Goal: Information Seeking & Learning: Learn about a topic

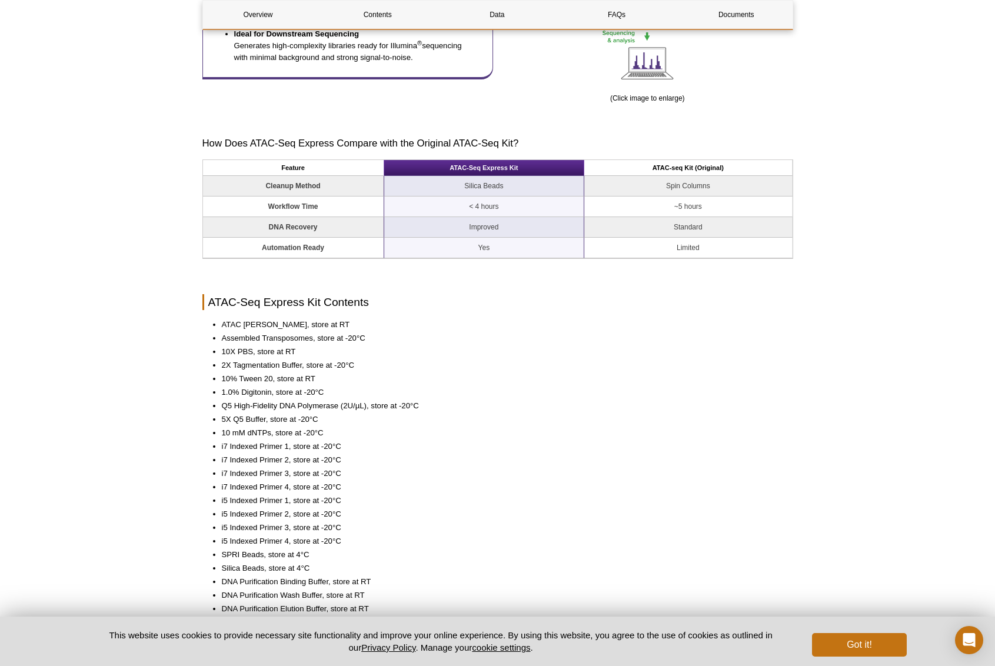
scroll to position [882, 0]
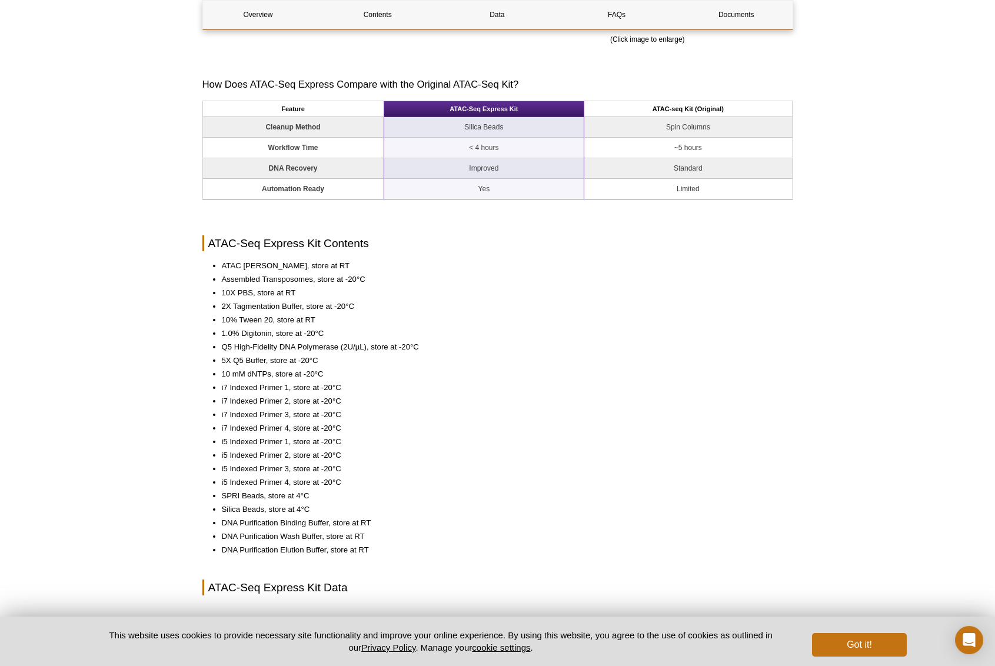
click at [291, 265] on li "ATAC [PERSON_NAME], store at RT" at bounding box center [501, 266] width 559 height 12
click at [279, 276] on li "Assembled Transposomes, store at -20°C" at bounding box center [501, 280] width 559 height 12
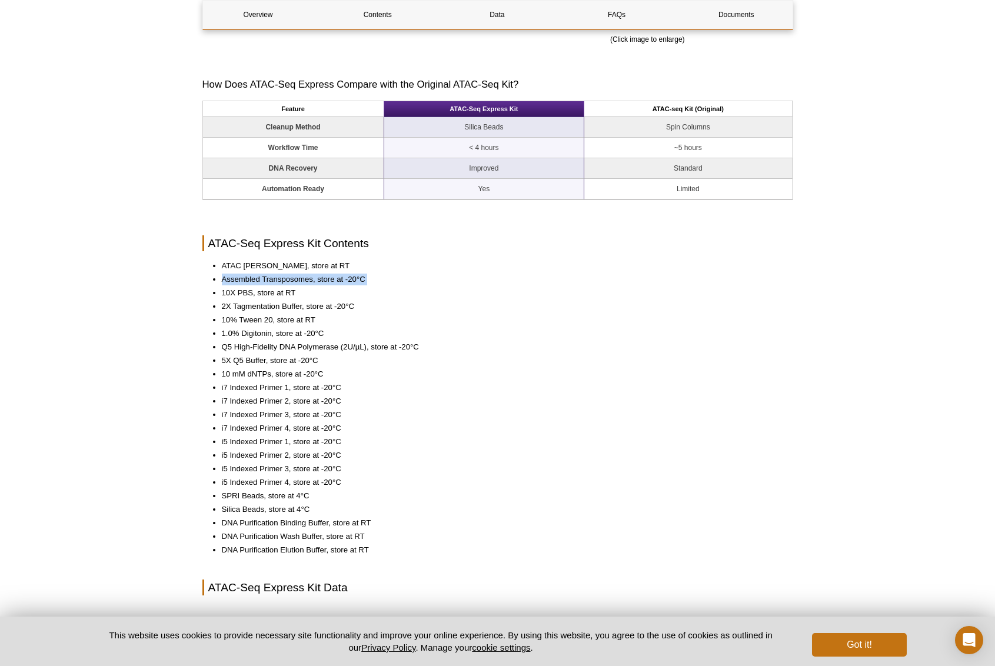
click at [279, 276] on li "Assembled Transposomes, store at -20°C" at bounding box center [501, 280] width 559 height 12
click at [266, 292] on li "10X PBS, store at RT" at bounding box center [501, 293] width 559 height 12
click at [259, 302] on li "2X Tagmentation Buffer, store at -20°C" at bounding box center [501, 307] width 559 height 12
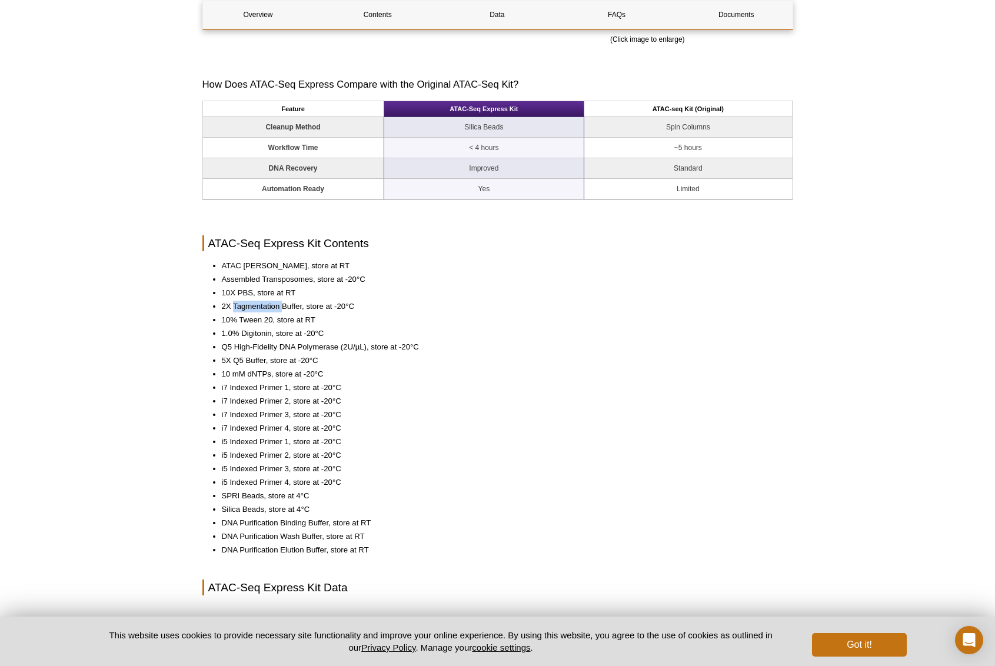
click at [259, 302] on li "2X Tagmentation Buffer, store at -20°C" at bounding box center [501, 307] width 559 height 12
click at [255, 321] on li "10% Tween 20, store at RT" at bounding box center [501, 320] width 559 height 12
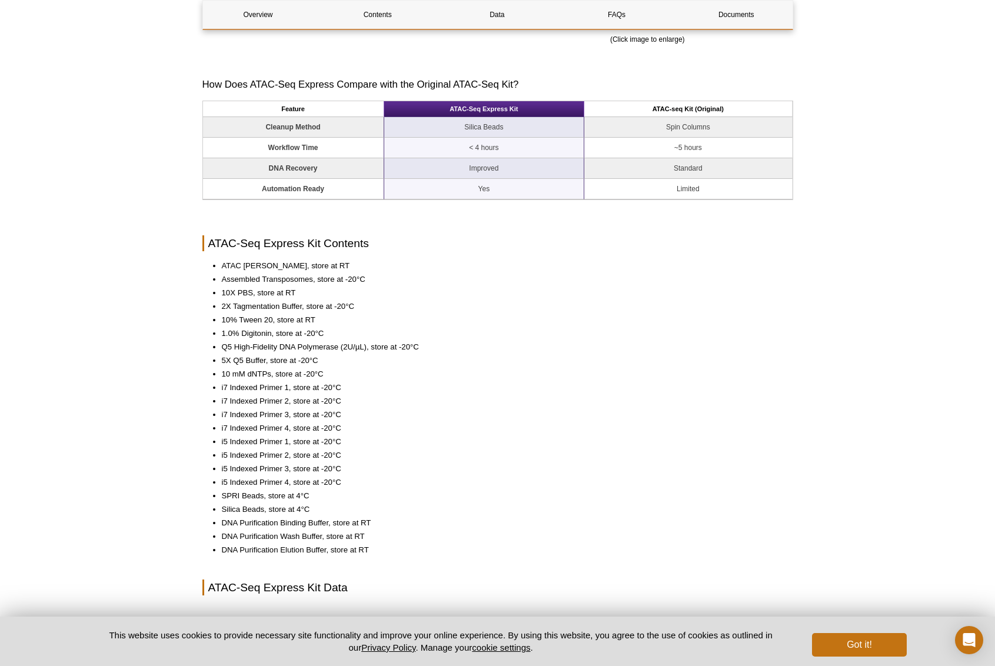
click at [257, 335] on li "1.0% Digitonin, store at -20°C" at bounding box center [501, 334] width 559 height 12
click at [256, 334] on li "1.0% Digitonin, store at -20°C" at bounding box center [501, 334] width 559 height 12
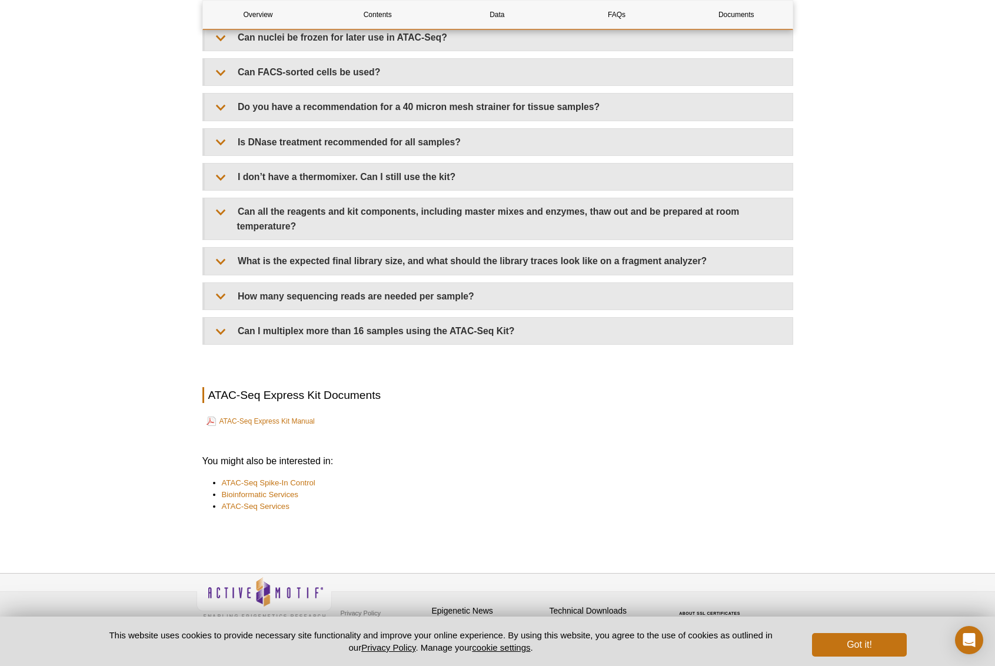
scroll to position [2657, 0]
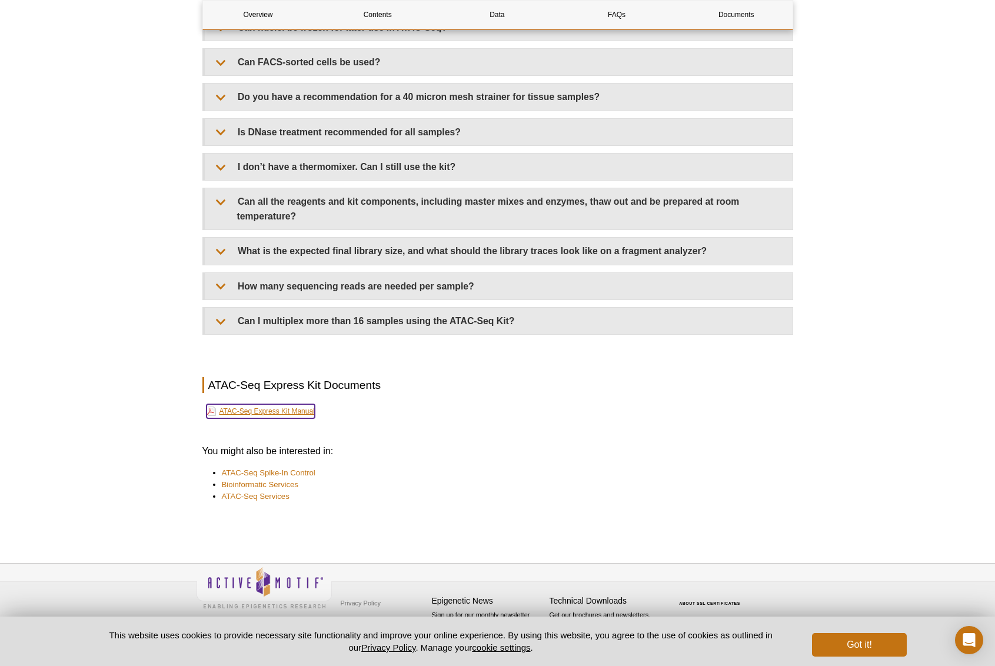
click at [278, 409] on link "ATAC-Seq Express Kit Manual" at bounding box center [260, 411] width 108 height 14
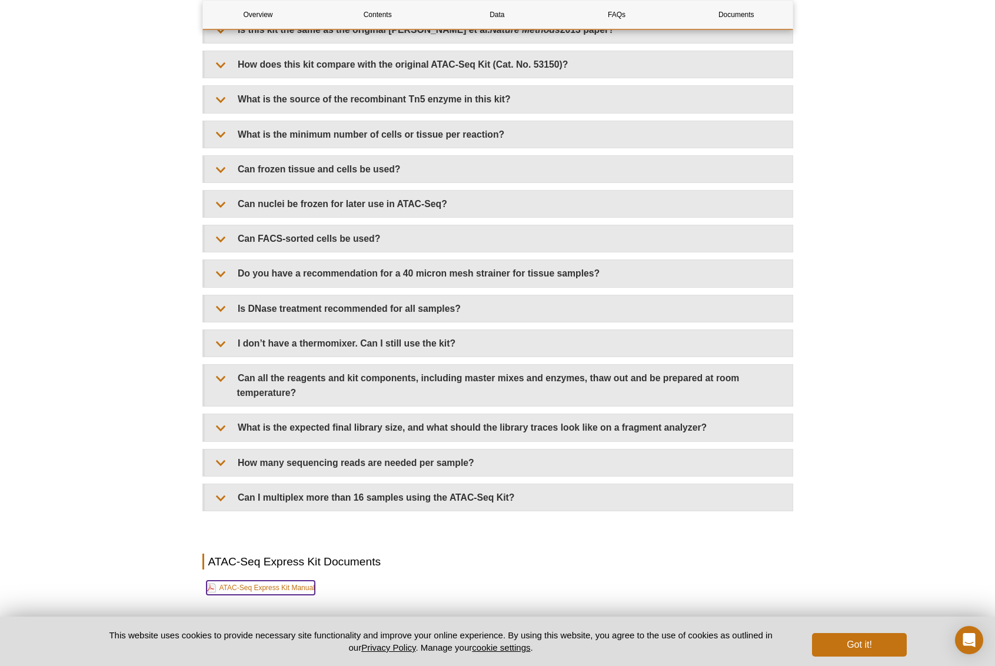
scroll to position [2363, 0]
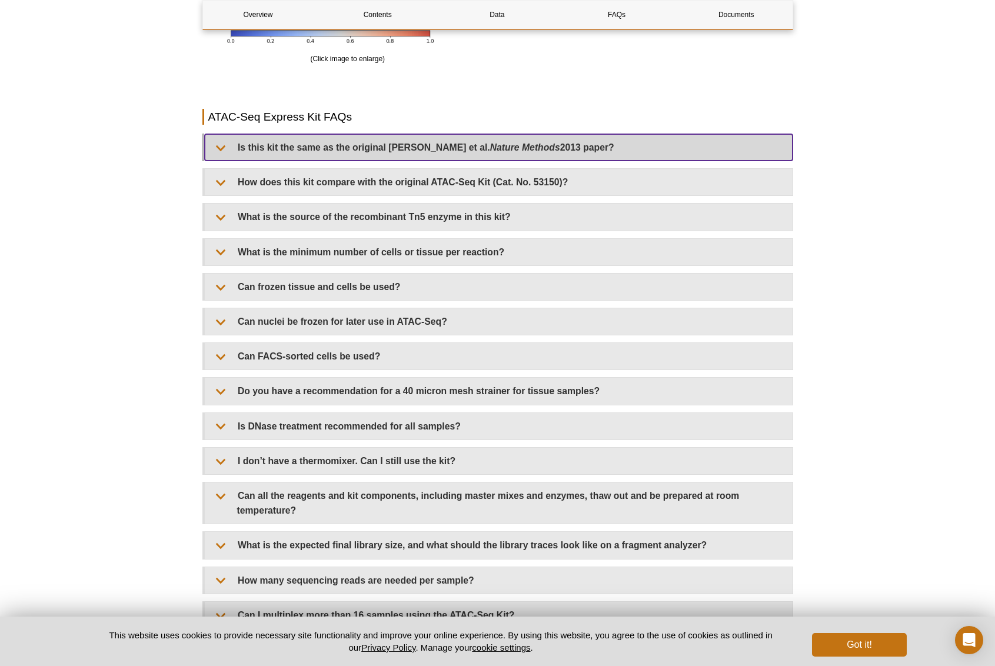
click at [553, 154] on summary "Is this kit the same as the original [PERSON_NAME] et al. Nature Methods 2013 p…" at bounding box center [499, 147] width 588 height 26
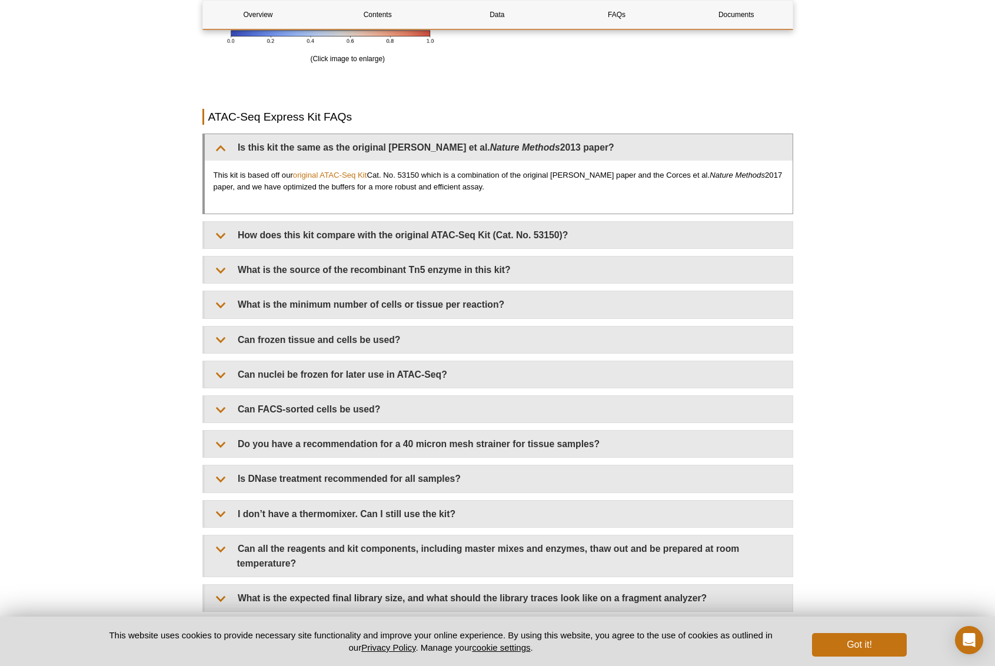
click at [698, 166] on div "This kit is based off our original ATAC-Seq Kit Cat. No. 53150 which is a combi…" at bounding box center [499, 187] width 588 height 53
click at [639, 166] on div "This kit is based off our original ATAC-Seq Kit Cat. No. 53150 which is a combi…" at bounding box center [499, 187] width 588 height 53
click at [648, 174] on p "This kit is based off our original ATAC-Seq Kit Cat. No. 53150 which is a combi…" at bounding box center [499, 181] width 570 height 24
click at [731, 185] on p "This kit is based off our original ATAC-Seq Kit Cat. No. 53150 which is a combi…" at bounding box center [499, 181] width 570 height 24
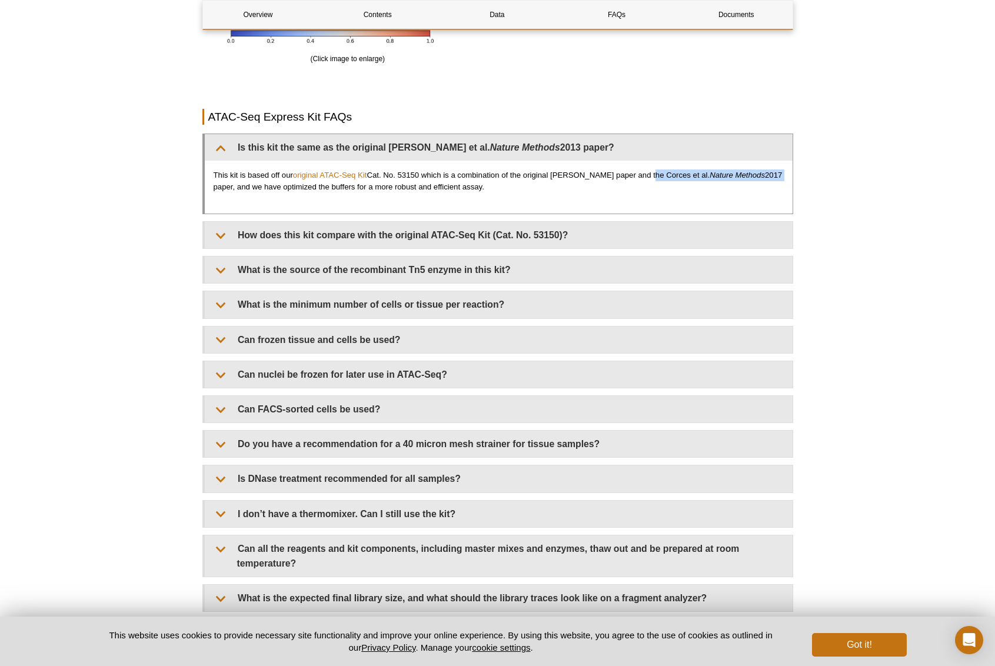
drag, startPoint x: 641, startPoint y: 173, endPoint x: 768, endPoint y: 178, distance: 126.6
click at [768, 178] on p "This kit is based off our original ATAC-Seq Kit Cat. No. 53150 which is a combi…" at bounding box center [499, 181] width 570 height 24
copy p "Corces et al. Nature Methods 2017"
